Goal: Information Seeking & Learning: Check status

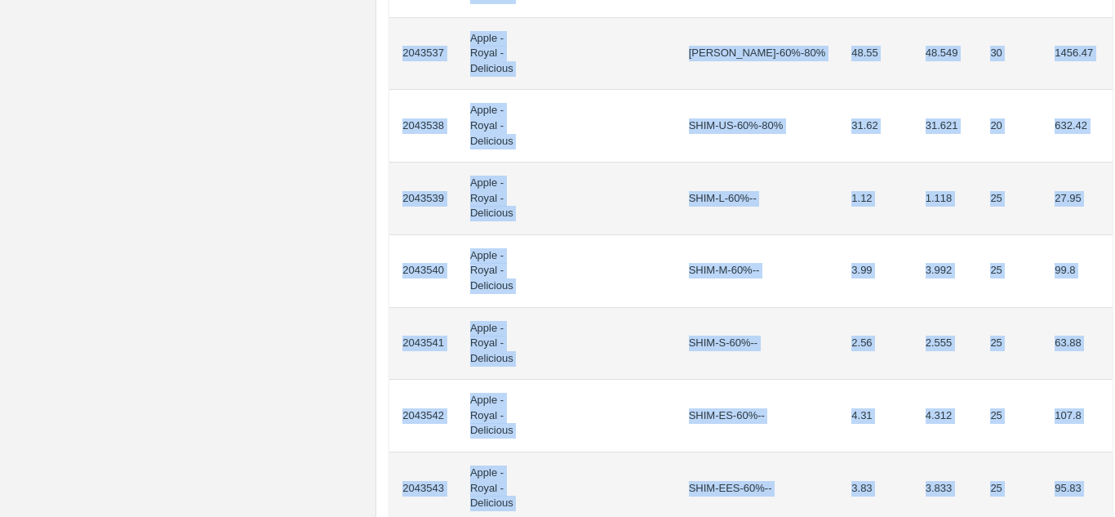
scroll to position [1409, 0]
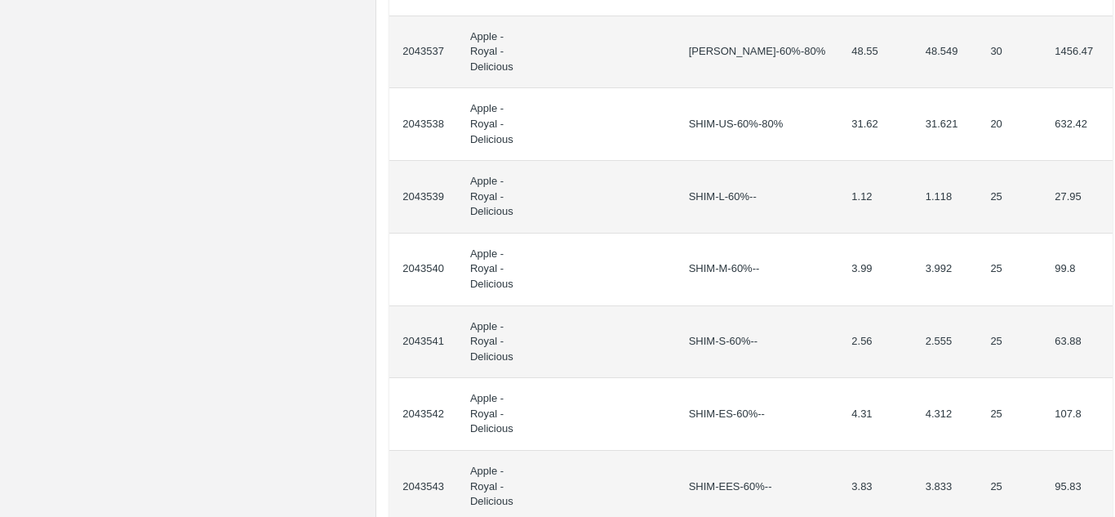
drag, startPoint x: 401, startPoint y: 287, endPoint x: 1115, endPoint y: 308, distance: 713.9
click at [1115, 308] on div "Supply Chain Purchase Order - 176571 Payment Requests Edit View Logs View Trace…" at bounding box center [557, 258] width 1115 height 517
copy thead "ID Product Brand/[PERSON_NAME] Expected Weight (Kgs) Actual Weight (Kgs) Agreed…"
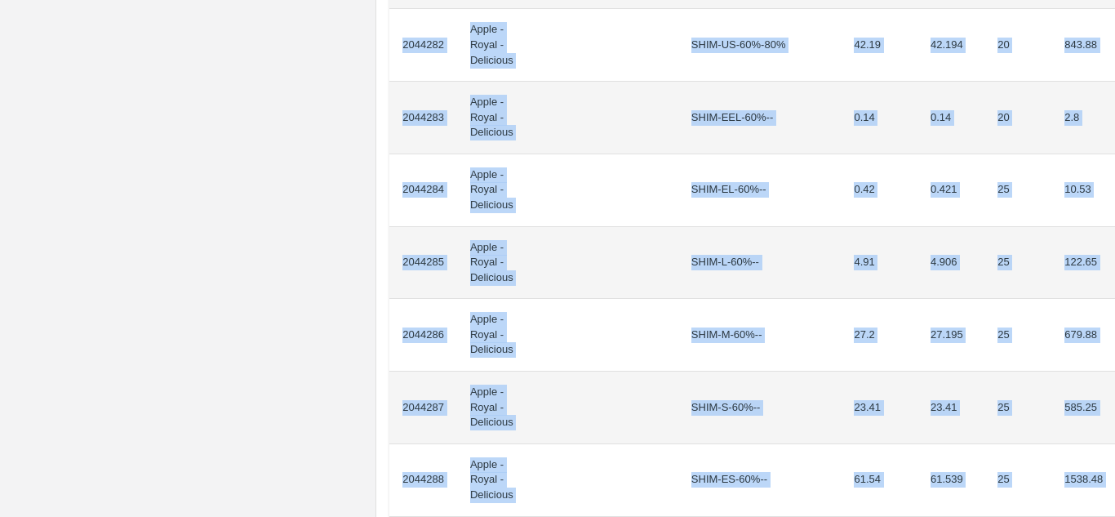
scroll to position [1598, 0]
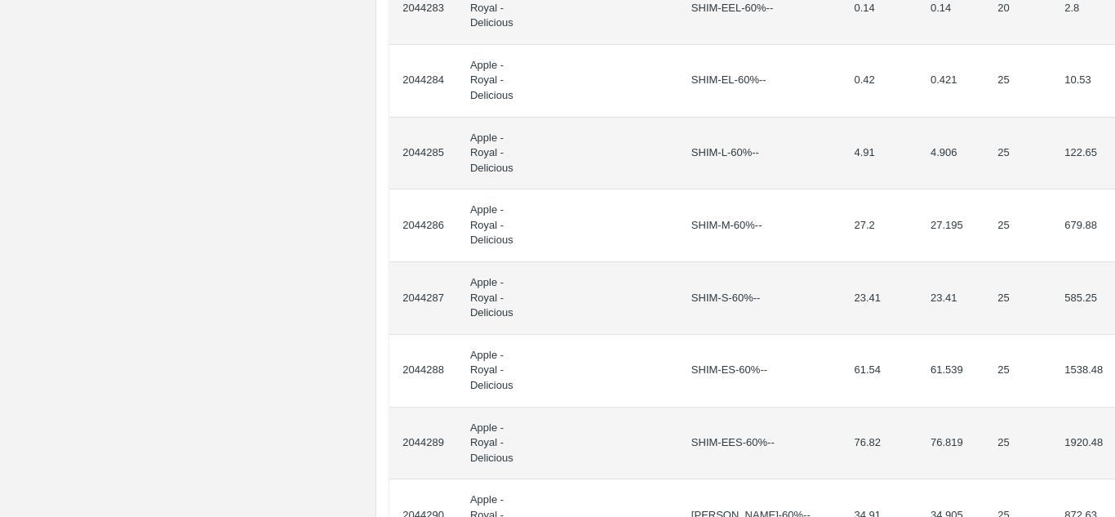
drag, startPoint x: 402, startPoint y: 291, endPoint x: 1113, endPoint y: 254, distance: 712.2
click at [1113, 254] on div "Supply Chain Purchase Order - 176596 Payment Requests Edit View Logs View Trace…" at bounding box center [557, 258] width 1115 height 517
copy thead "ID Product Brand/[PERSON_NAME] Expected Weight (Kgs) Actual Weight (Kgs) Agreed…"
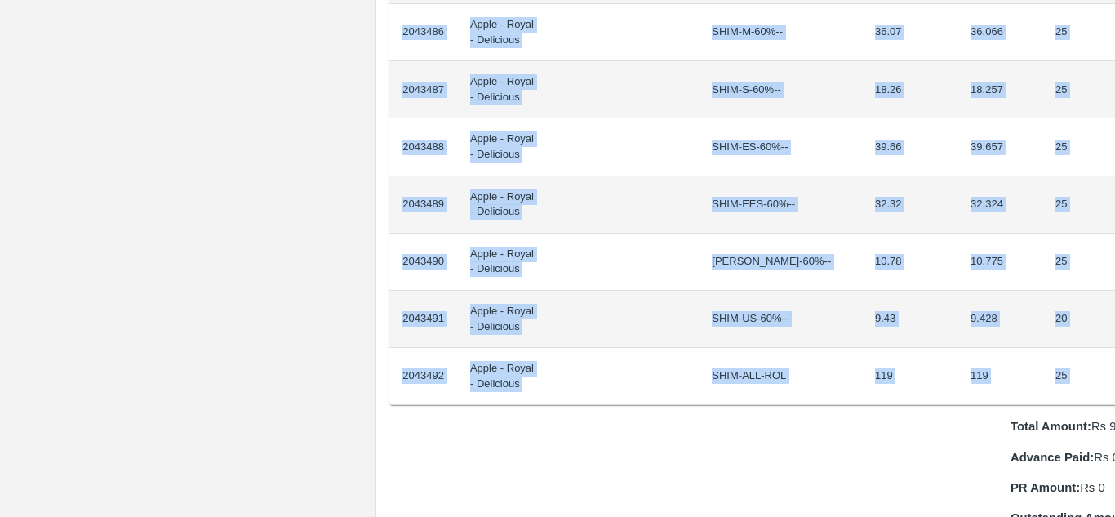
scroll to position [1465, 34]
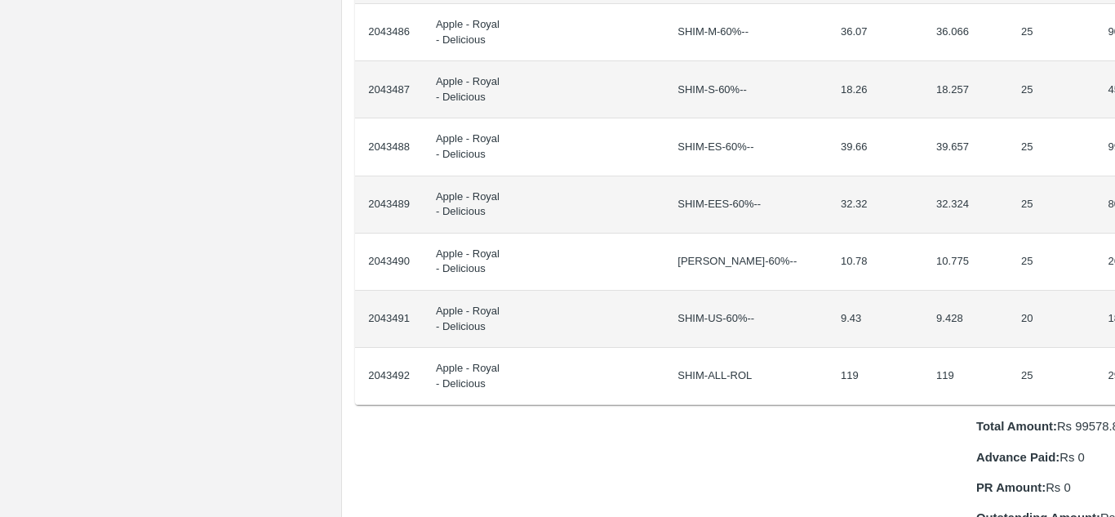
drag, startPoint x: 399, startPoint y: 278, endPoint x: 1115, endPoint y: 358, distance: 719.7
click at [1115, 358] on div "Supply Chain Purchase Order - 176570 Payment Requests Edit View Logs View Trace…" at bounding box center [557, 258] width 1115 height 517
copy thead "ID Product Brand/[PERSON_NAME] Expected Weight (Kgs) Actual Weight (Kgs) Agreed…"
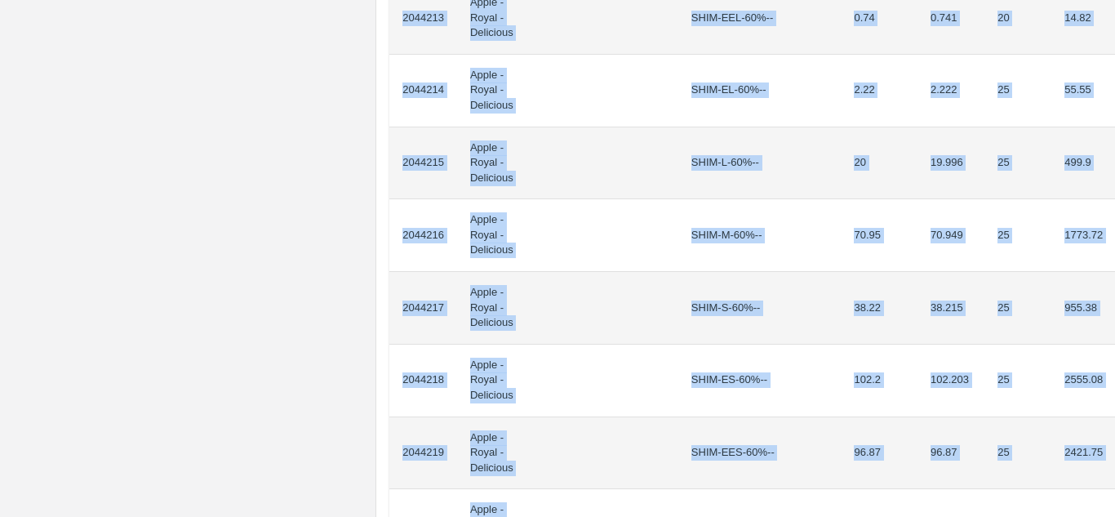
scroll to position [1671, 0]
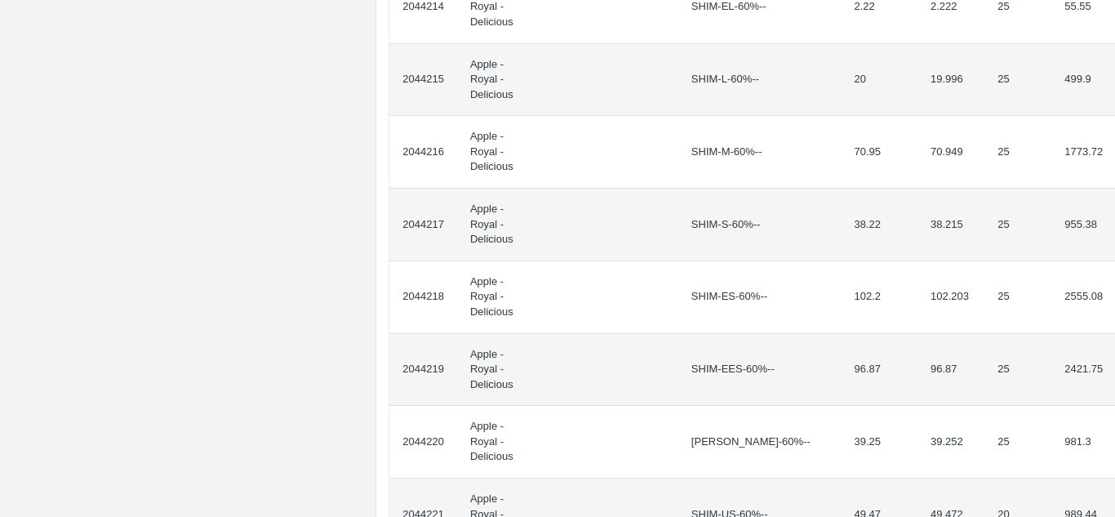
drag, startPoint x: 401, startPoint y: 294, endPoint x: 1115, endPoint y: 164, distance: 725.4
click at [1115, 164] on div "Supply Chain Purchase Order - 176594 Payment Requests Edit View Logs View Trace…" at bounding box center [557, 258] width 1115 height 517
copy thead "ID Product Brand/[PERSON_NAME] Expected Weight (Kgs) Actual Weight (Kgs) Agreed…"
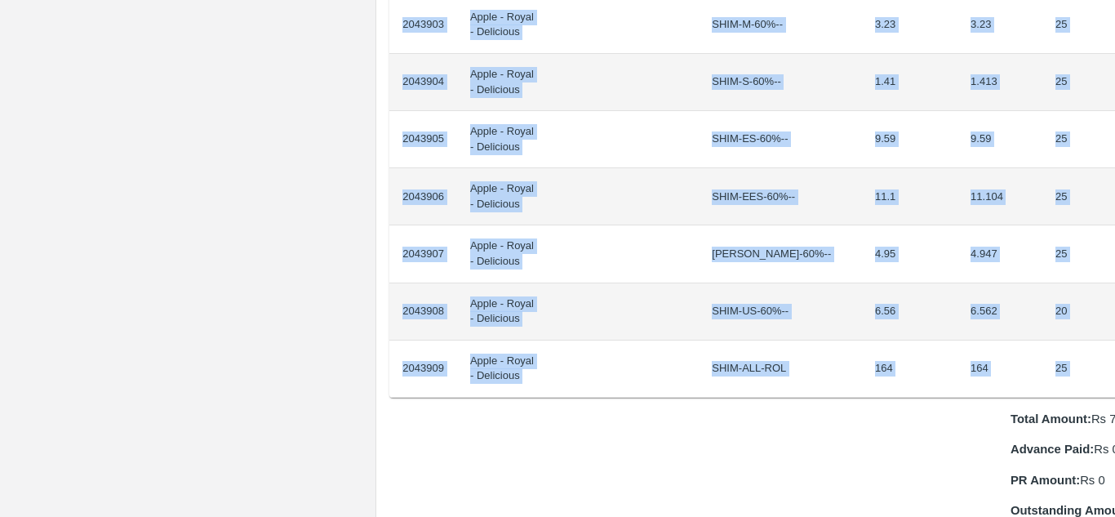
scroll to position [1358, 33]
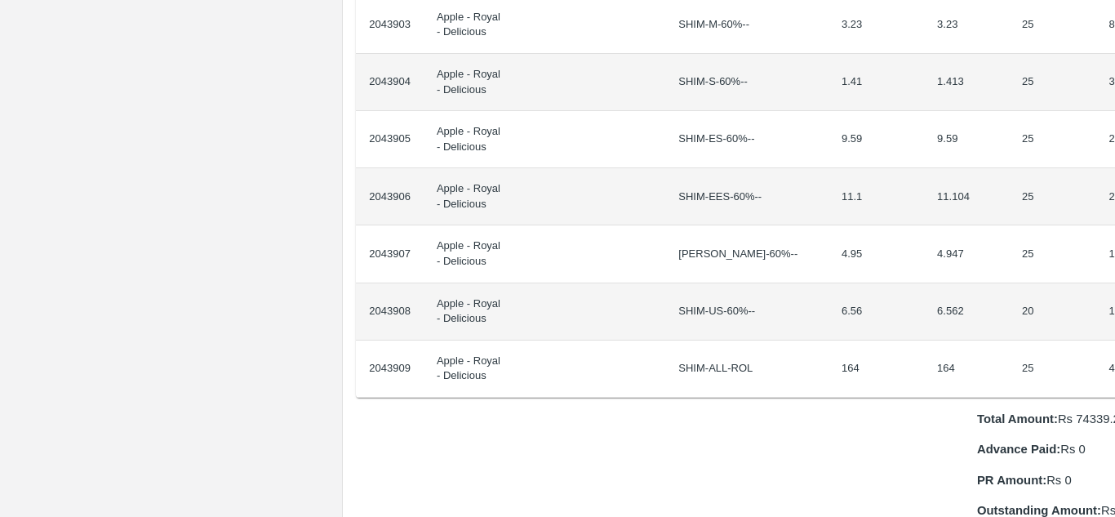
drag, startPoint x: 402, startPoint y: 274, endPoint x: 1115, endPoint y: 365, distance: 718.6
click at [1115, 365] on div "Supply Chain Purchase Order - 176580 Payment Requests Edit View Logs View Trace…" at bounding box center [557, 258] width 1115 height 517
copy thead "ID Product Brand/[PERSON_NAME] Expected Weight (Kgs) Actual Weight (Kgs) Agreed…"
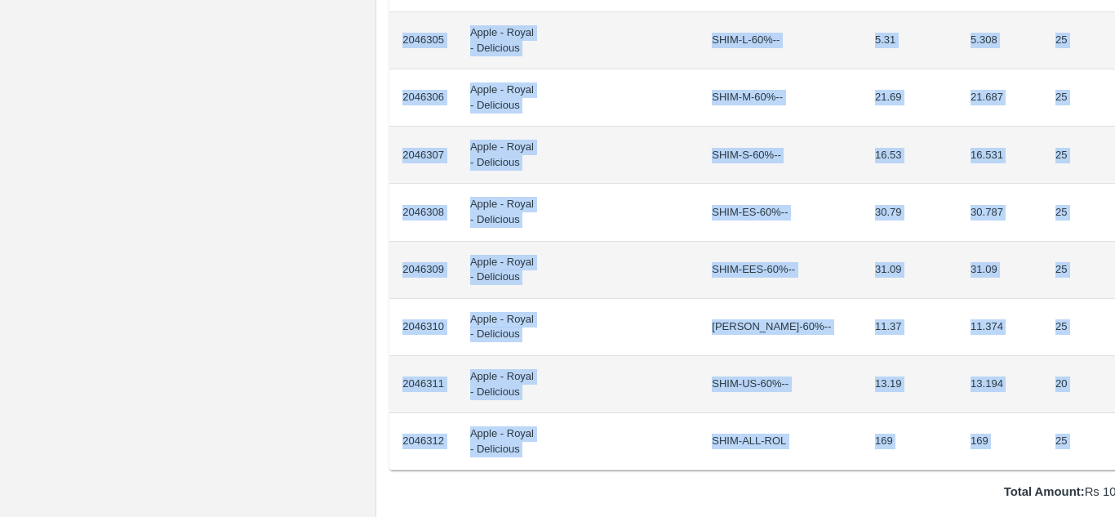
scroll to position [1400, 34]
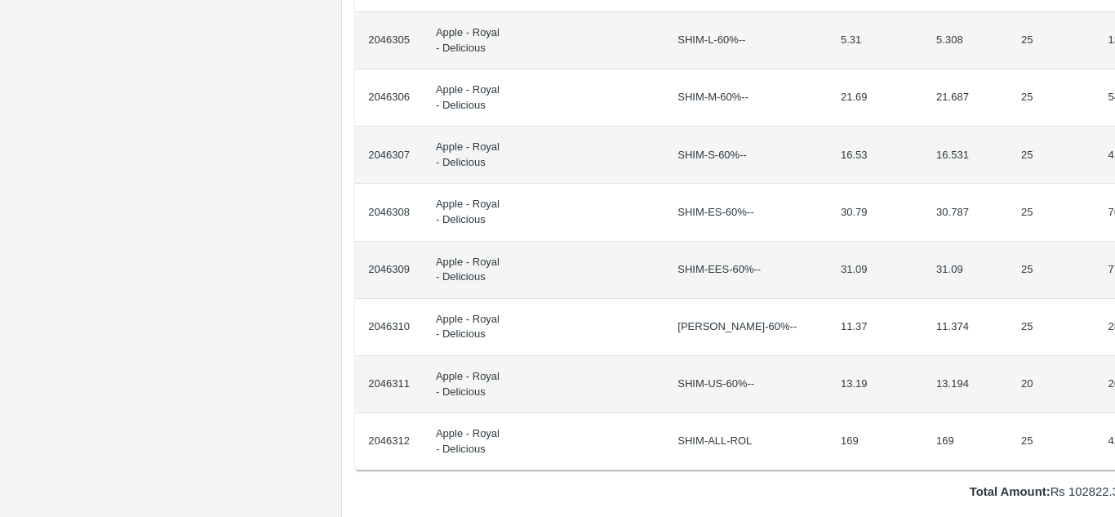
drag, startPoint x: 401, startPoint y: 278, endPoint x: 1115, endPoint y: 429, distance: 729.6
click at [1115, 429] on div "Supply Chain Purchase Order - 176670 Payment Requests Edit View Logs View Trace…" at bounding box center [557, 258] width 1115 height 517
copy thead "ID Product Brand/[PERSON_NAME] Expected Weight (Kgs) Actual Weight (Kgs) Agreed…"
